Goal: Transaction & Acquisition: Purchase product/service

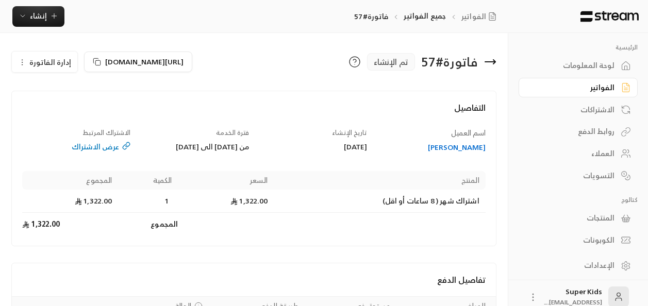
scroll to position [98, 0]
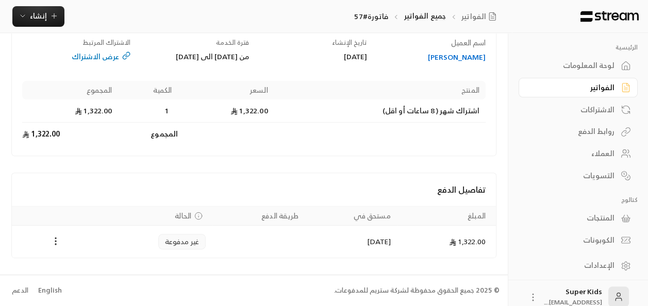
click at [589, 61] on div "لوحة المعلومات" at bounding box center [573, 65] width 83 height 10
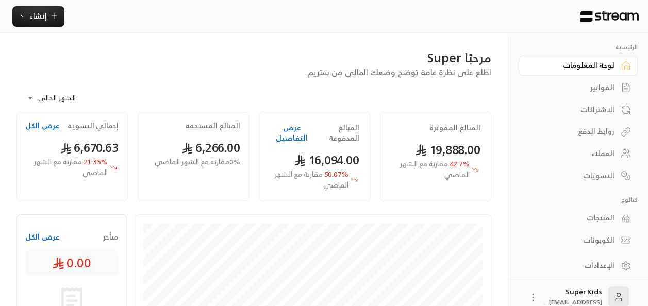
click at [607, 91] on div "الفواتير" at bounding box center [573, 88] width 83 height 10
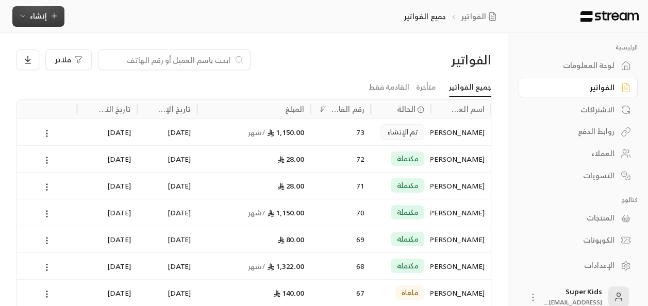
click at [42, 22] on span "إنشاء" at bounding box center [38, 15] width 17 height 13
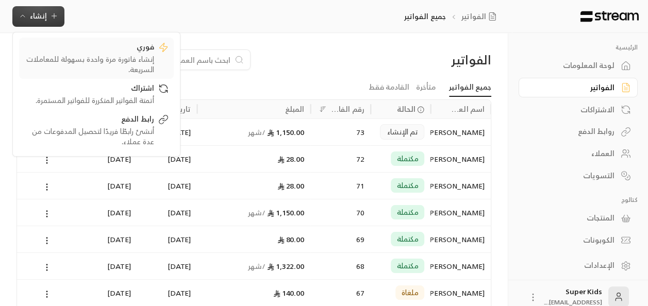
click at [126, 51] on div "فوري" at bounding box center [89, 48] width 130 height 12
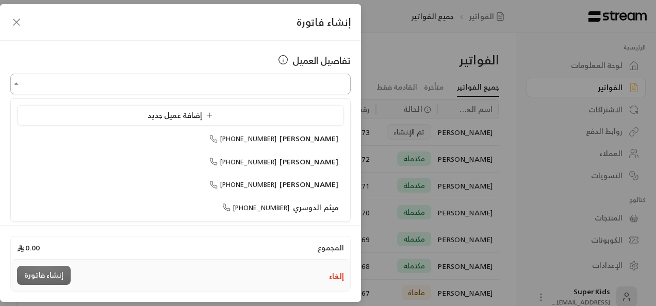
click at [302, 81] on input "اختر العميل" at bounding box center [180, 84] width 340 height 18
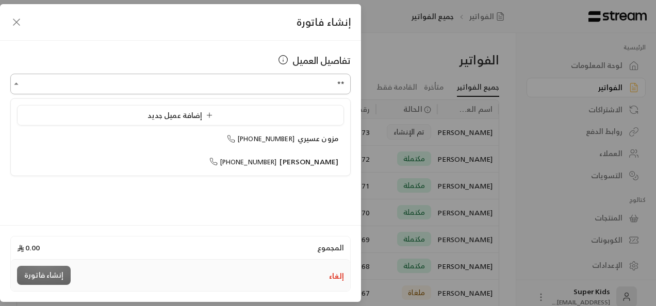
type input "*"
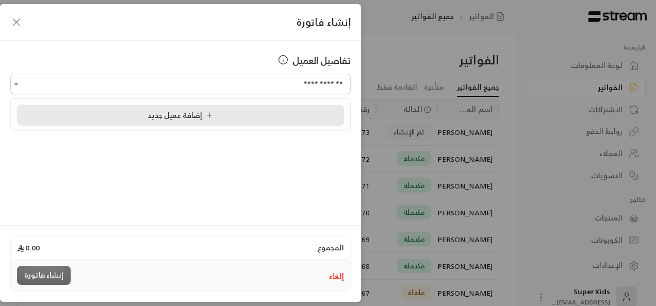
click at [243, 111] on div "إضافة عميل جديد" at bounding box center [181, 115] width 316 height 11
type input "**********"
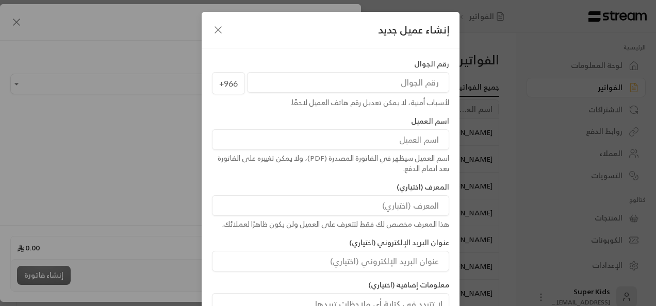
click at [397, 91] on input "tel" at bounding box center [348, 82] width 202 height 21
click at [412, 85] on input "tel" at bounding box center [348, 82] width 202 height 21
type input "537187887"
click at [414, 139] on input at bounding box center [330, 139] width 237 height 21
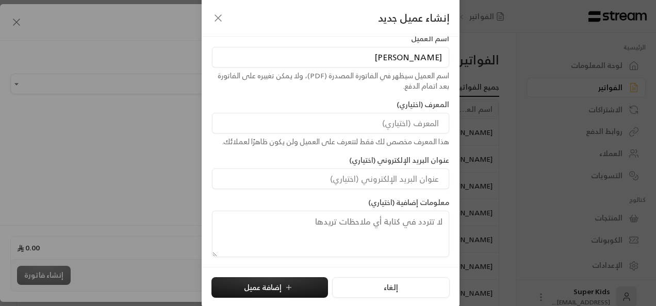
scroll to position [83, 0]
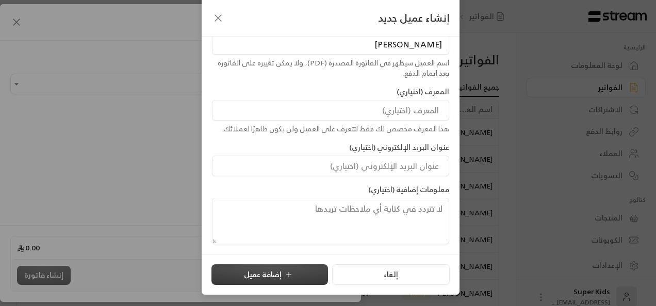
type input "[PERSON_NAME]"
click at [295, 275] on button "إضافة عميل" at bounding box center [269, 275] width 117 height 21
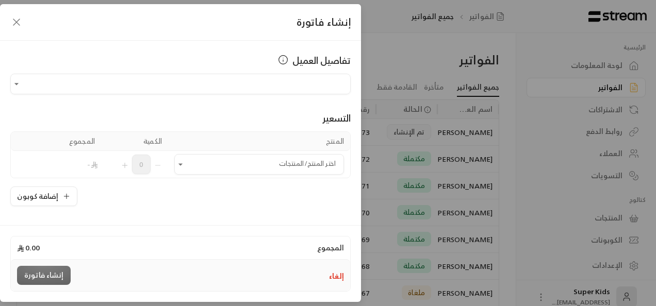
type input "**********"
click at [185, 167] on icon "Open" at bounding box center [180, 164] width 10 height 10
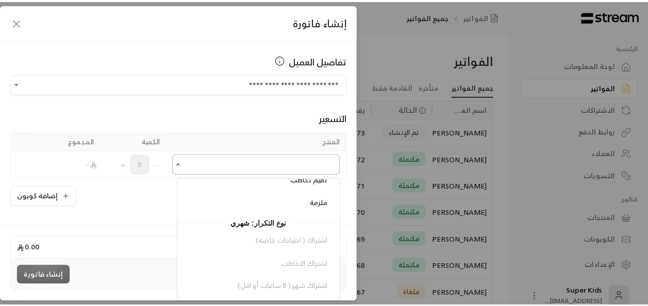
scroll to position [183, 0]
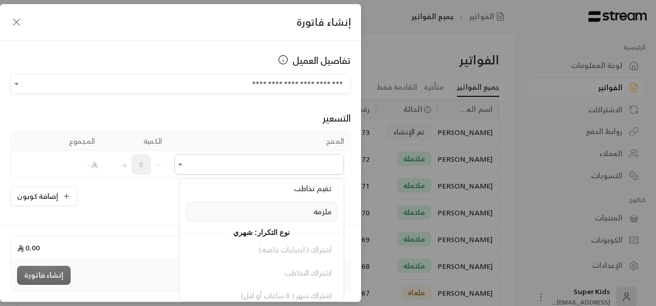
click at [325, 209] on span "ملزمة" at bounding box center [323, 211] width 18 height 13
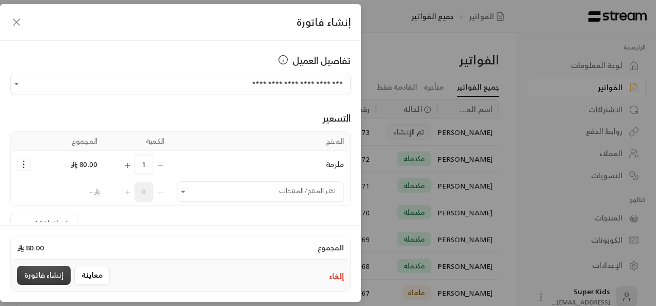
click at [53, 276] on button "إنشاء فاتورة" at bounding box center [44, 275] width 54 height 19
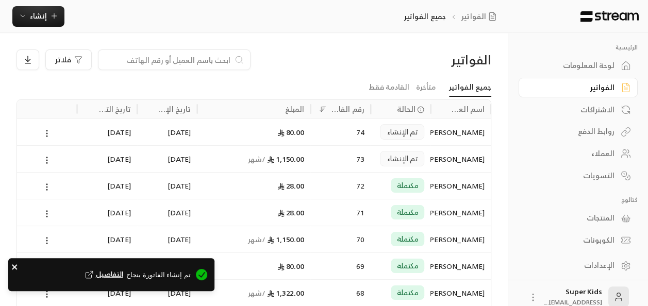
click at [11, 269] on icon "close" at bounding box center [14, 267] width 7 height 8
